Goal: Transaction & Acquisition: Purchase product/service

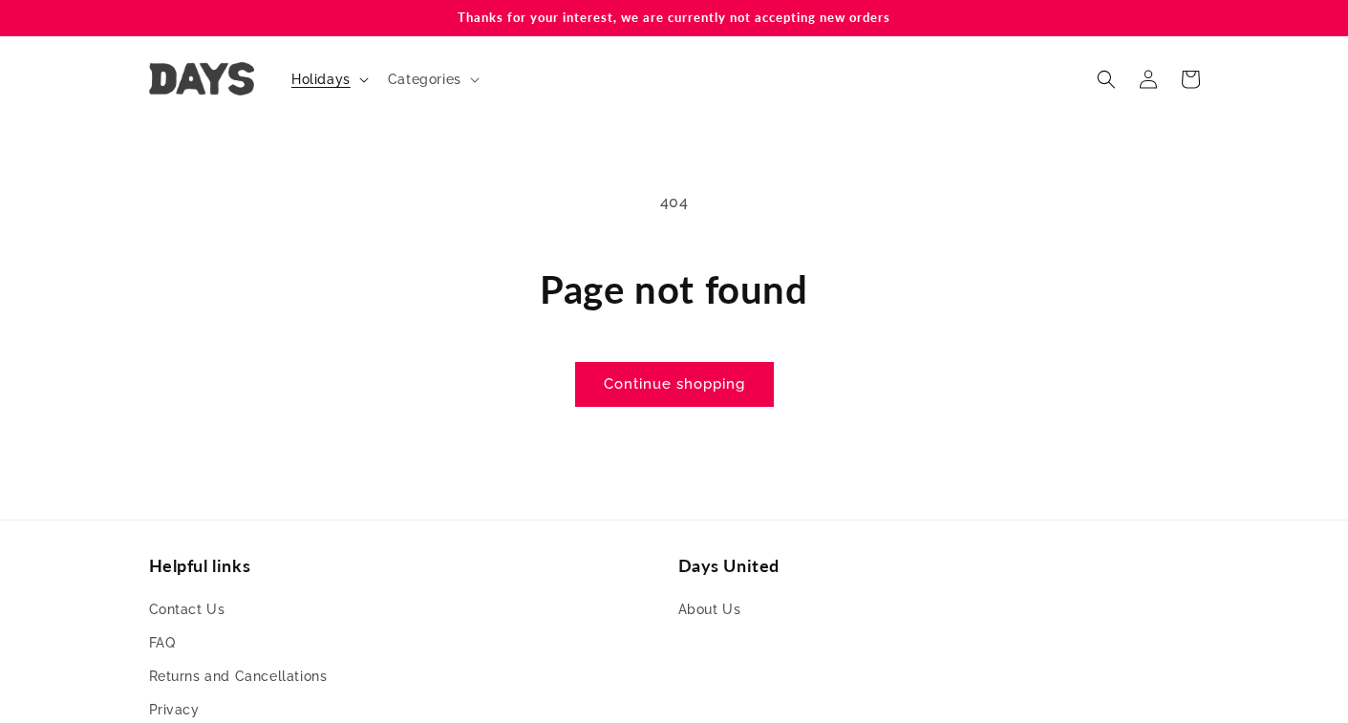
click at [331, 75] on span "Holidays" at bounding box center [320, 79] width 59 height 17
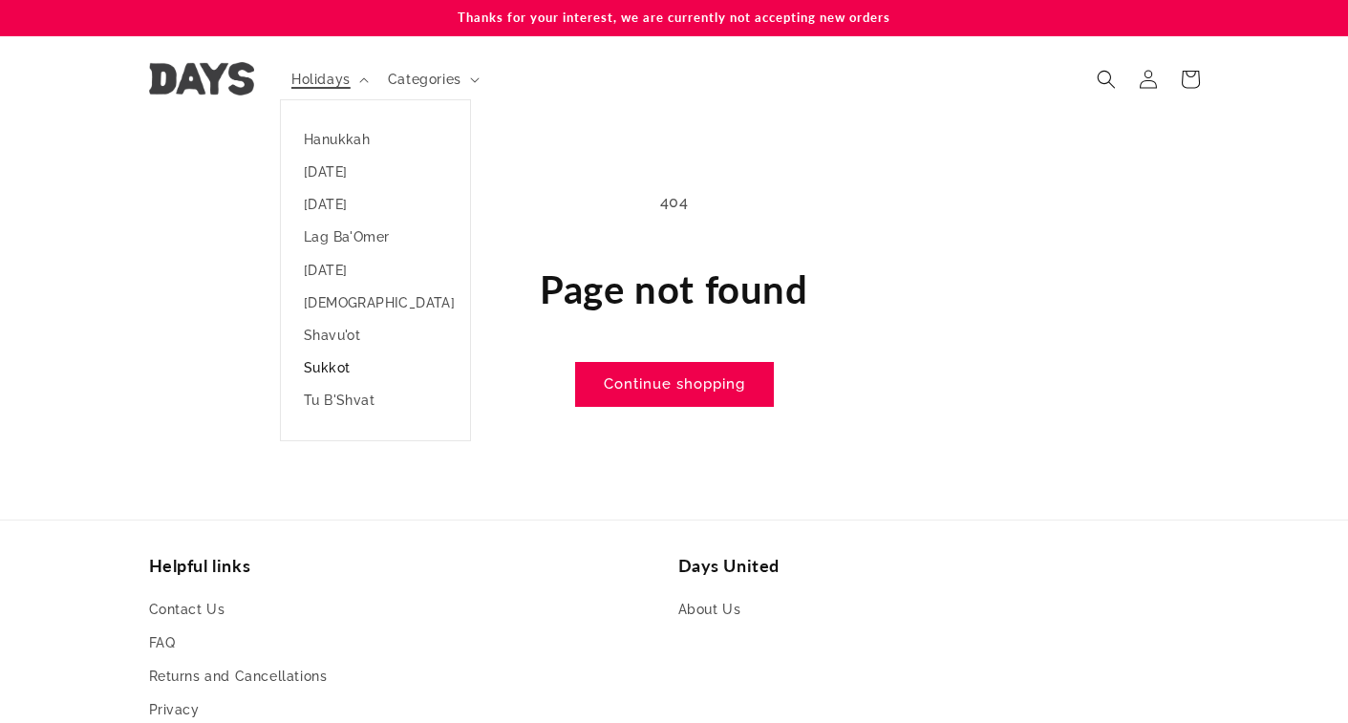
click at [334, 366] on link "Sukkot" at bounding box center [375, 368] width 189 height 32
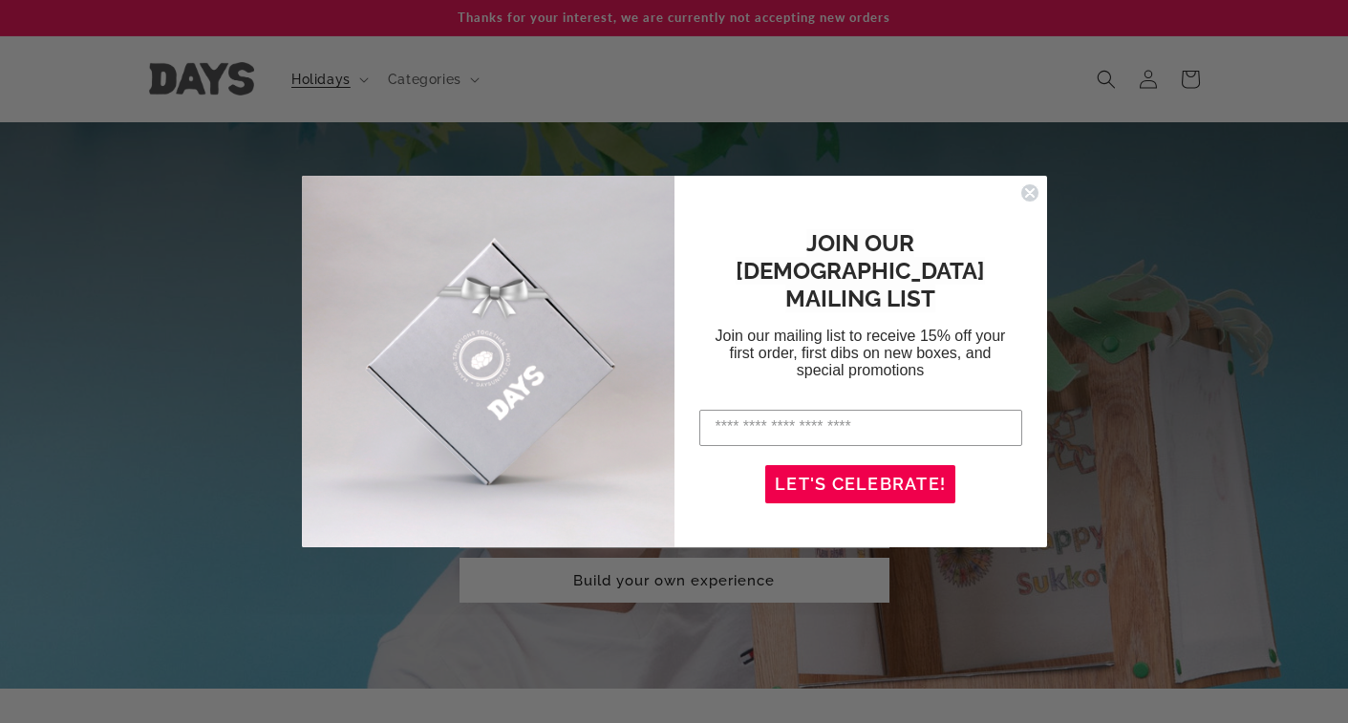
click at [142, 316] on div "Close dialog JOIN OUR JEWISH MAILING LIST Join our mailing list to receive 15% …" at bounding box center [674, 361] width 1348 height 723
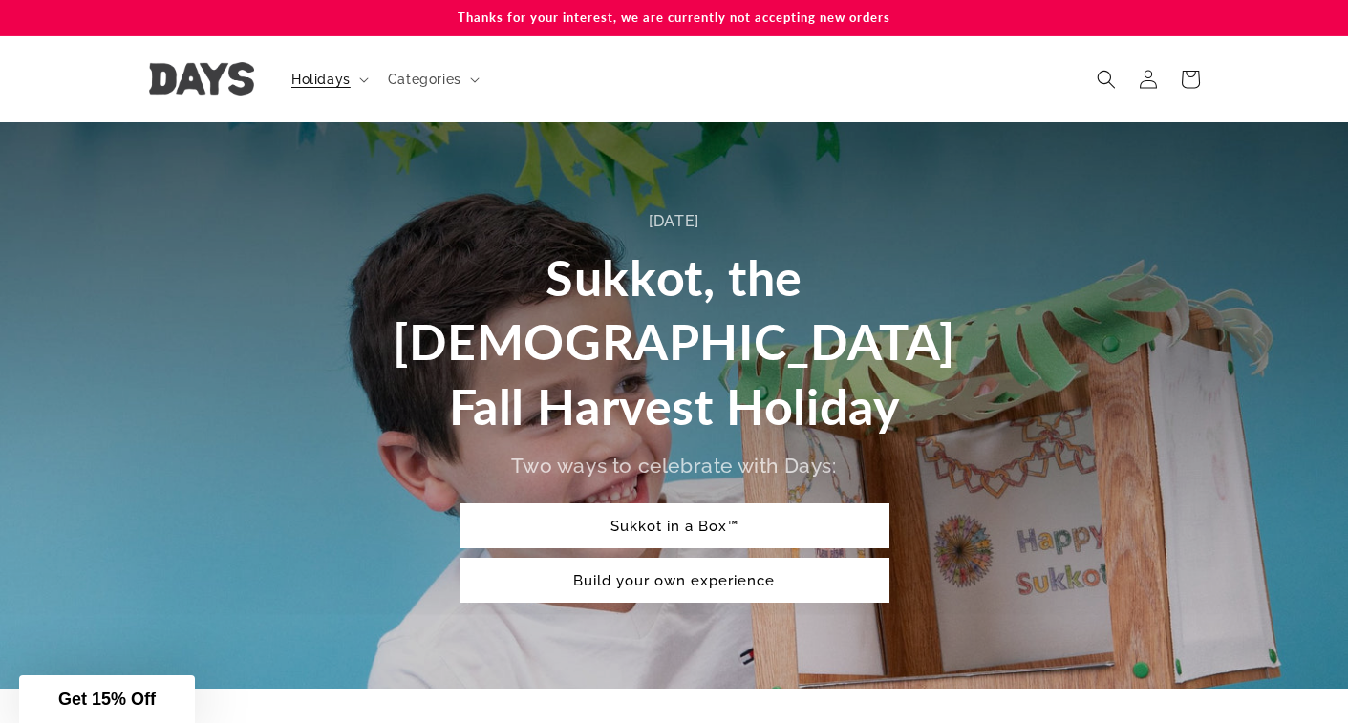
click at [208, 74] on img at bounding box center [201, 78] width 105 height 33
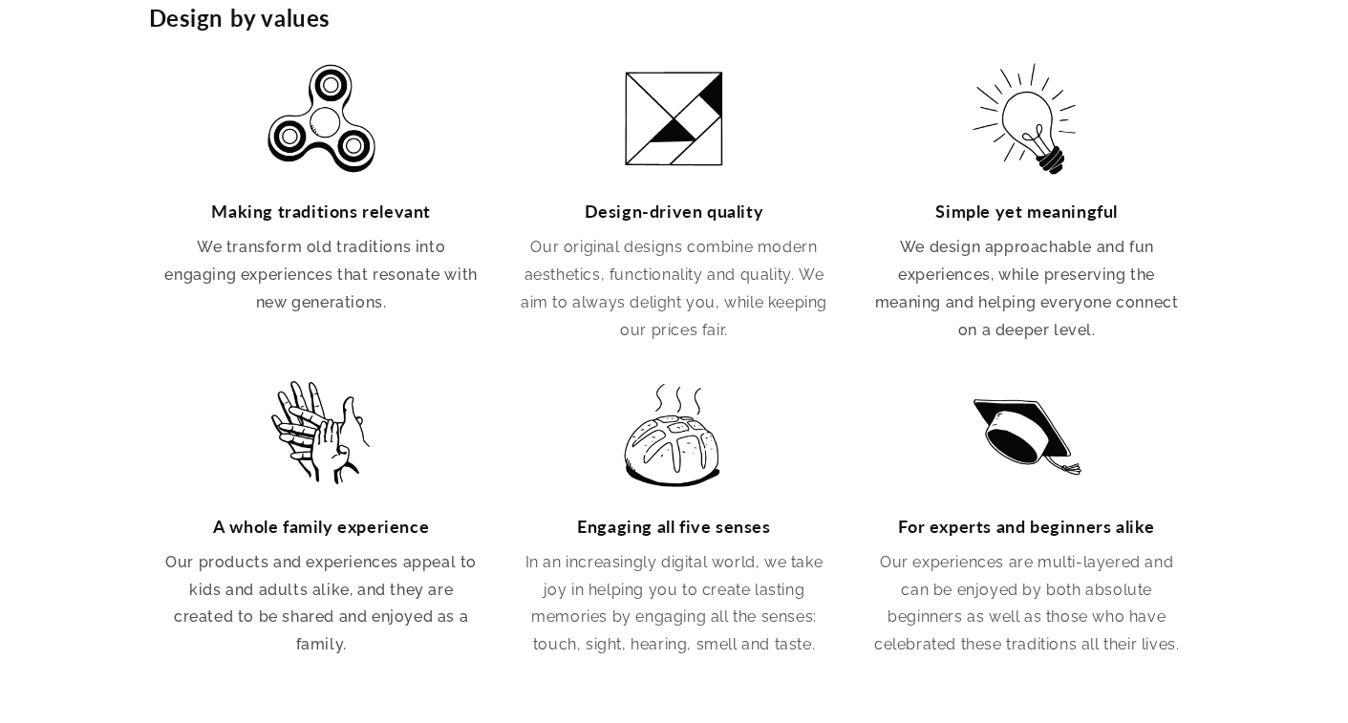
scroll to position [0, 1348]
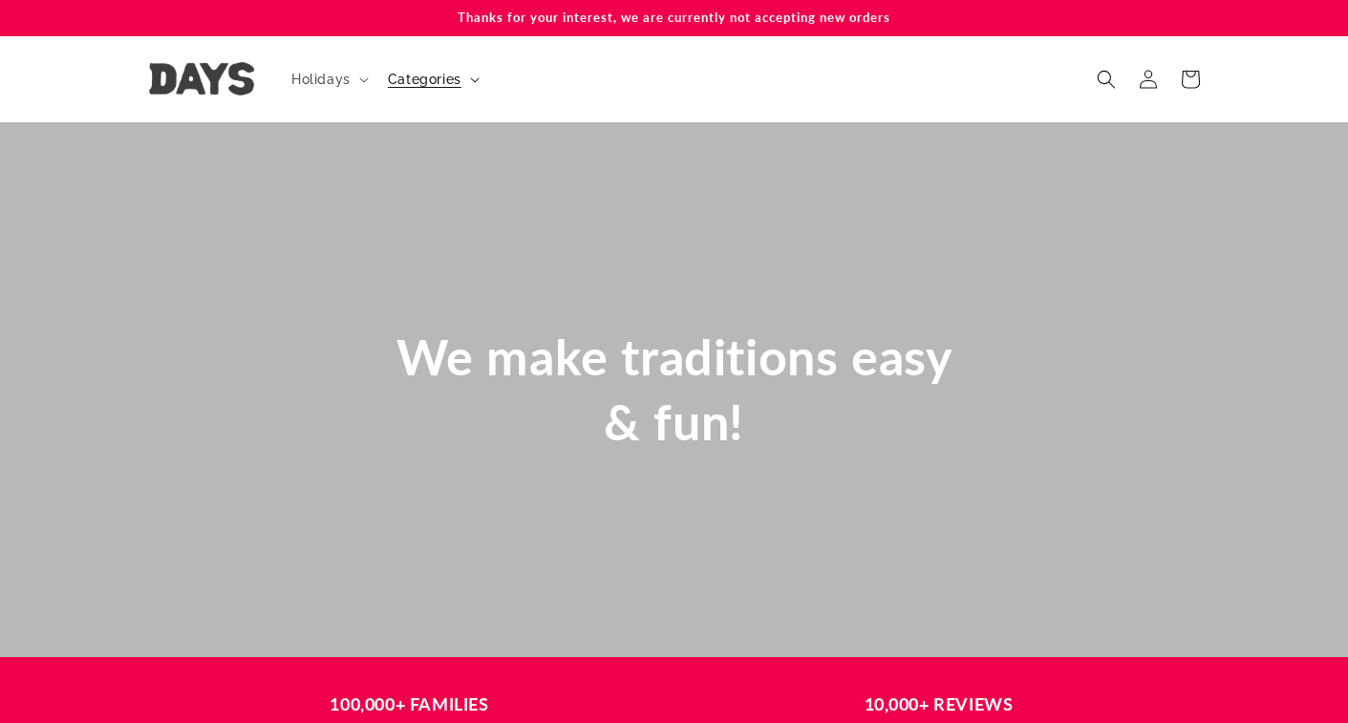
click at [440, 80] on span "Categories" at bounding box center [425, 79] width 74 height 17
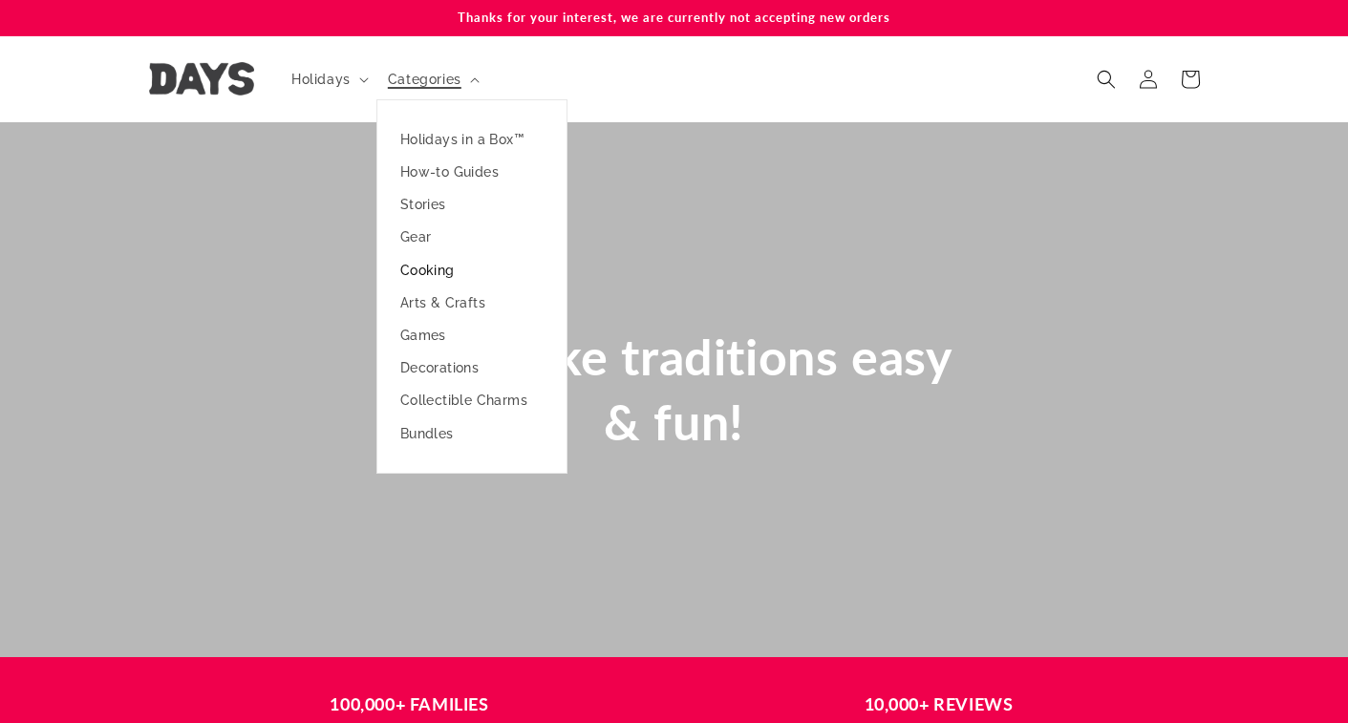
click at [443, 268] on link "Cooking" at bounding box center [471, 270] width 189 height 32
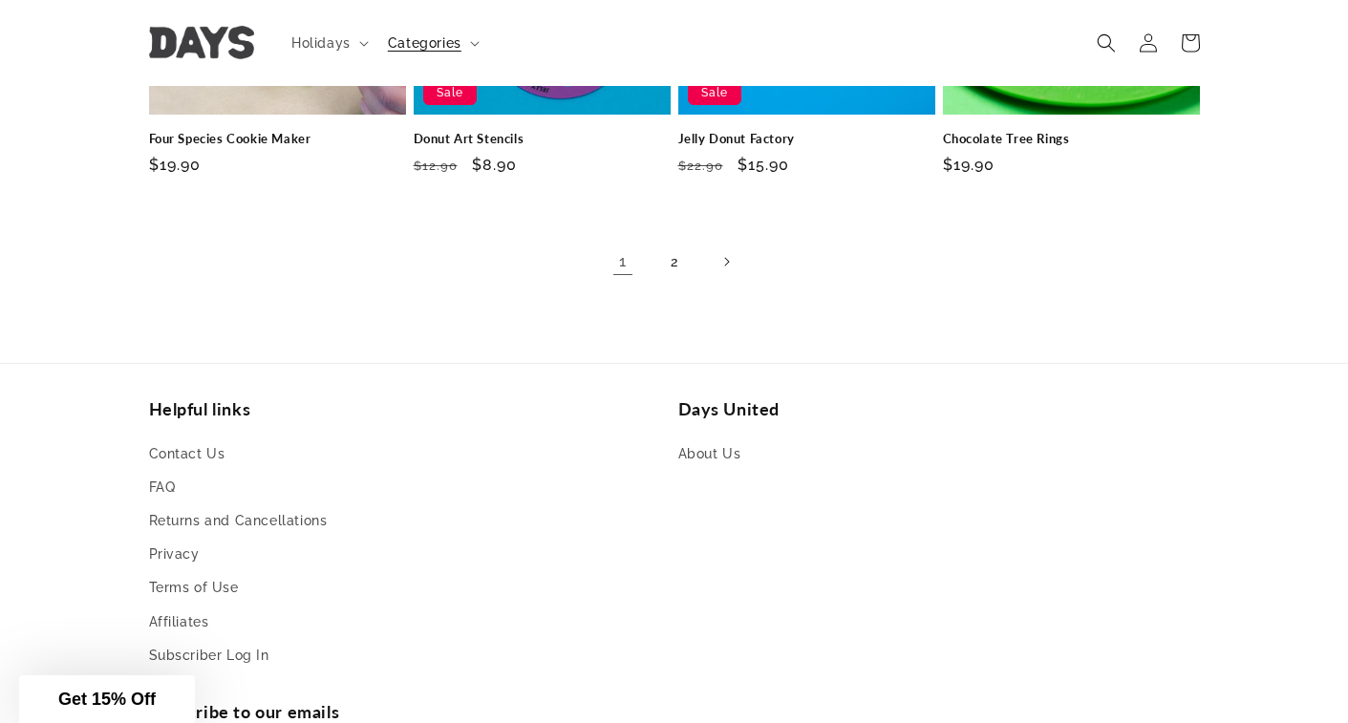
scroll to position [1414, 0]
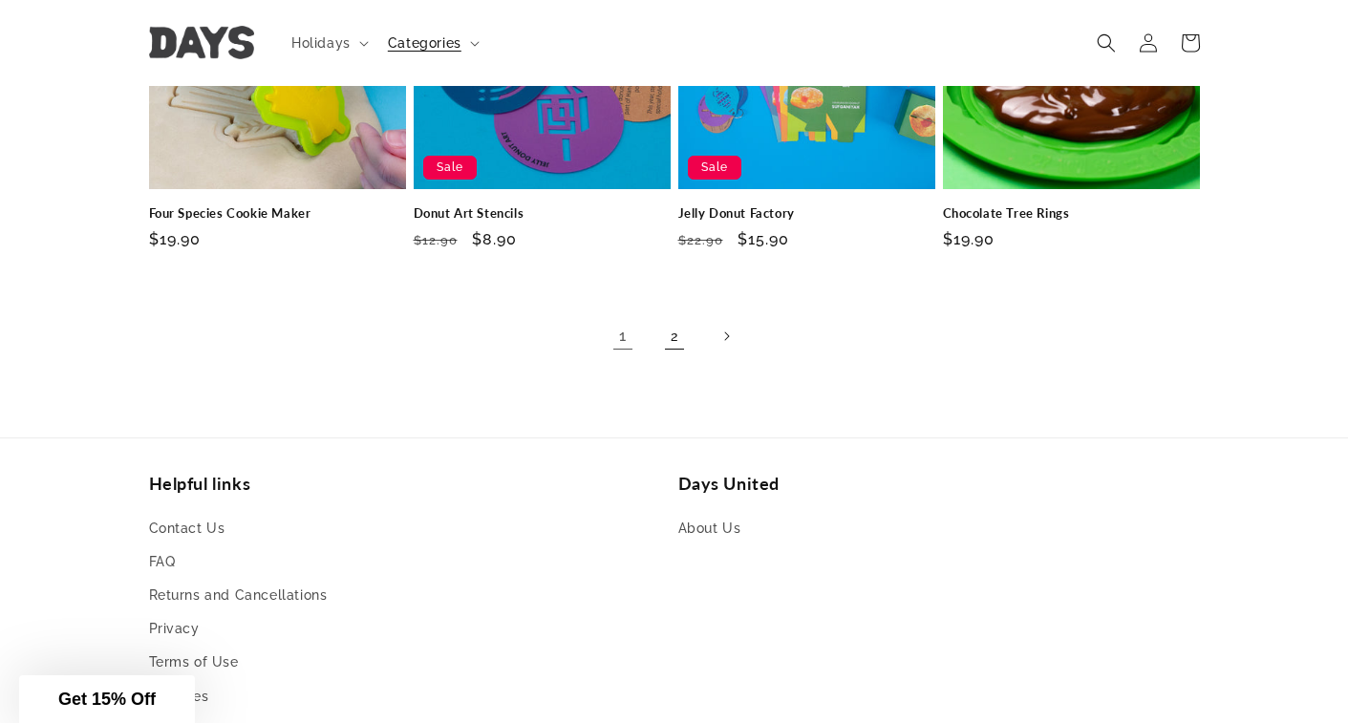
click at [673, 336] on link "2" at bounding box center [674, 336] width 42 height 42
